Goal: Check status: Check status

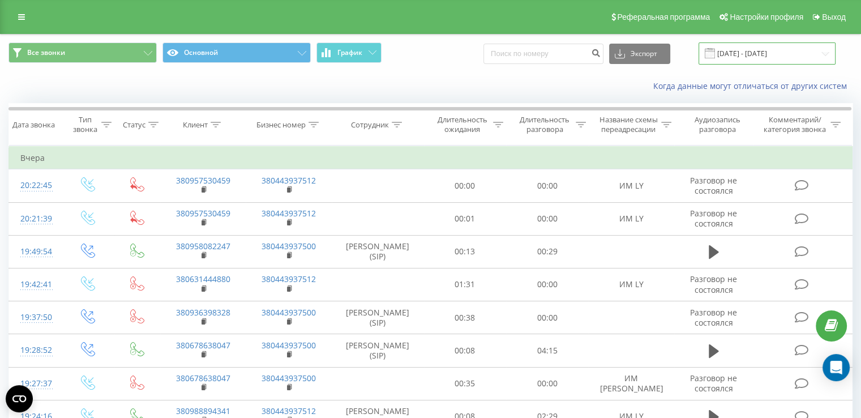
click at [740, 57] on input "[DATE] - [DATE]" at bounding box center [766, 53] width 137 height 22
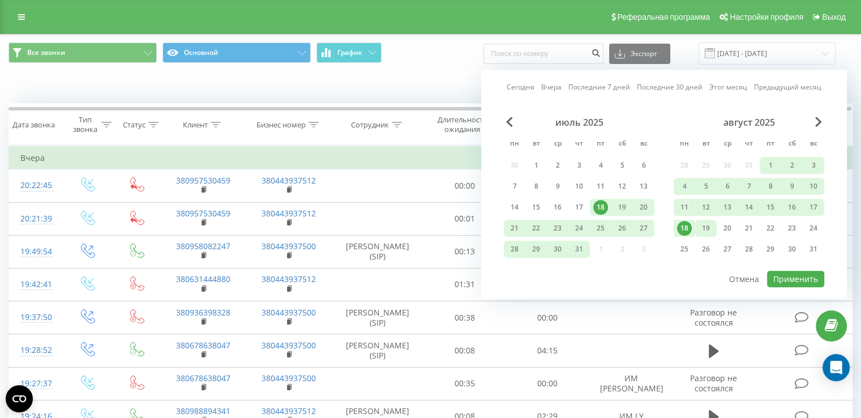
click at [703, 233] on div "19" at bounding box center [705, 228] width 15 height 15
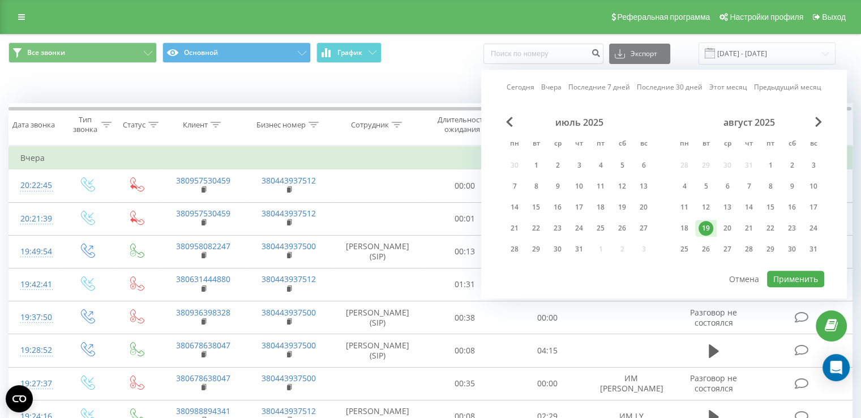
click at [703, 233] on div "19" at bounding box center [705, 228] width 15 height 15
click at [785, 274] on button "Применить" at bounding box center [795, 278] width 57 height 16
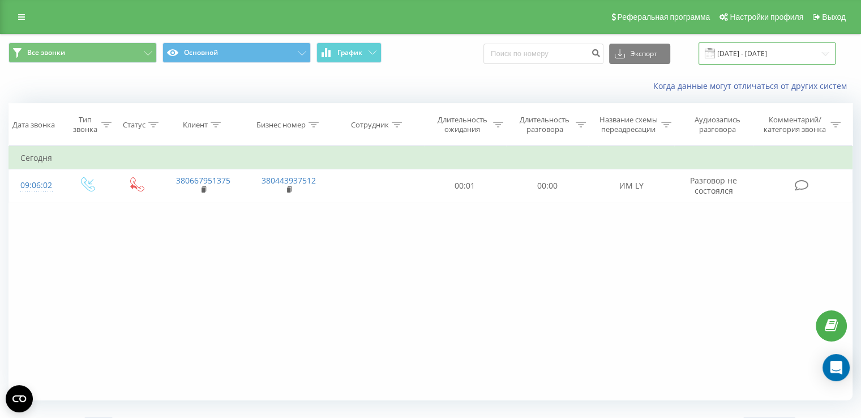
click at [736, 54] on input "[DATE] - [DATE]" at bounding box center [766, 53] width 137 height 22
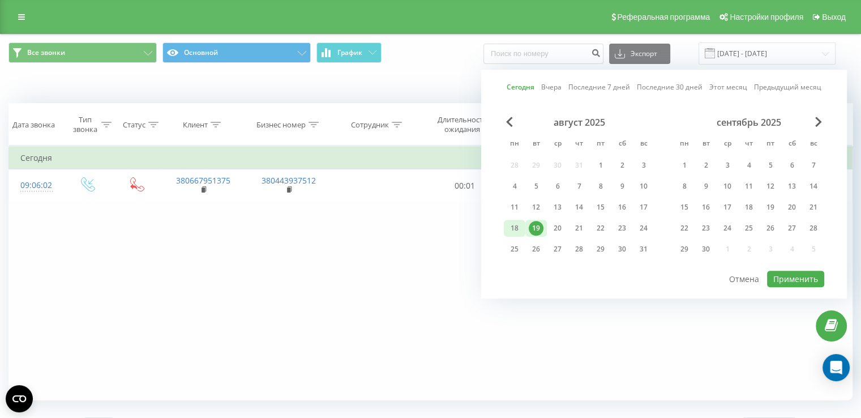
click at [509, 224] on div "18" at bounding box center [514, 228] width 15 height 15
click at [530, 225] on div "19" at bounding box center [535, 228] width 15 height 15
click at [507, 227] on div "18" at bounding box center [514, 228] width 15 height 15
click at [806, 280] on button "Применить" at bounding box center [795, 278] width 57 height 16
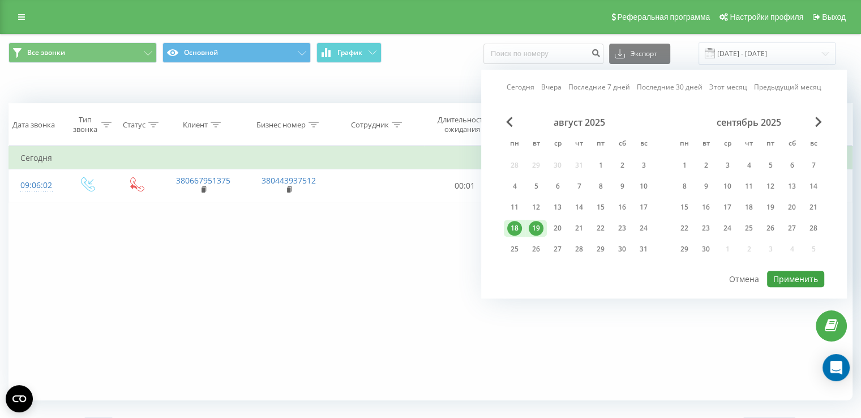
type input "[DATE] - [DATE]"
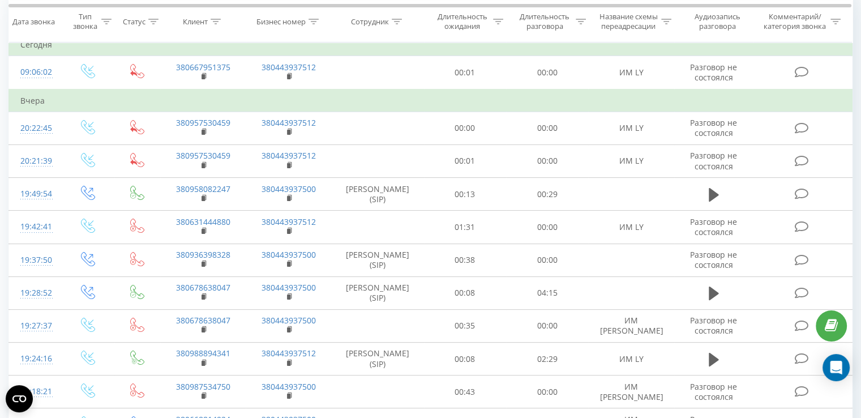
scroll to position [57, 0]
